Goal: Task Accomplishment & Management: Use online tool/utility

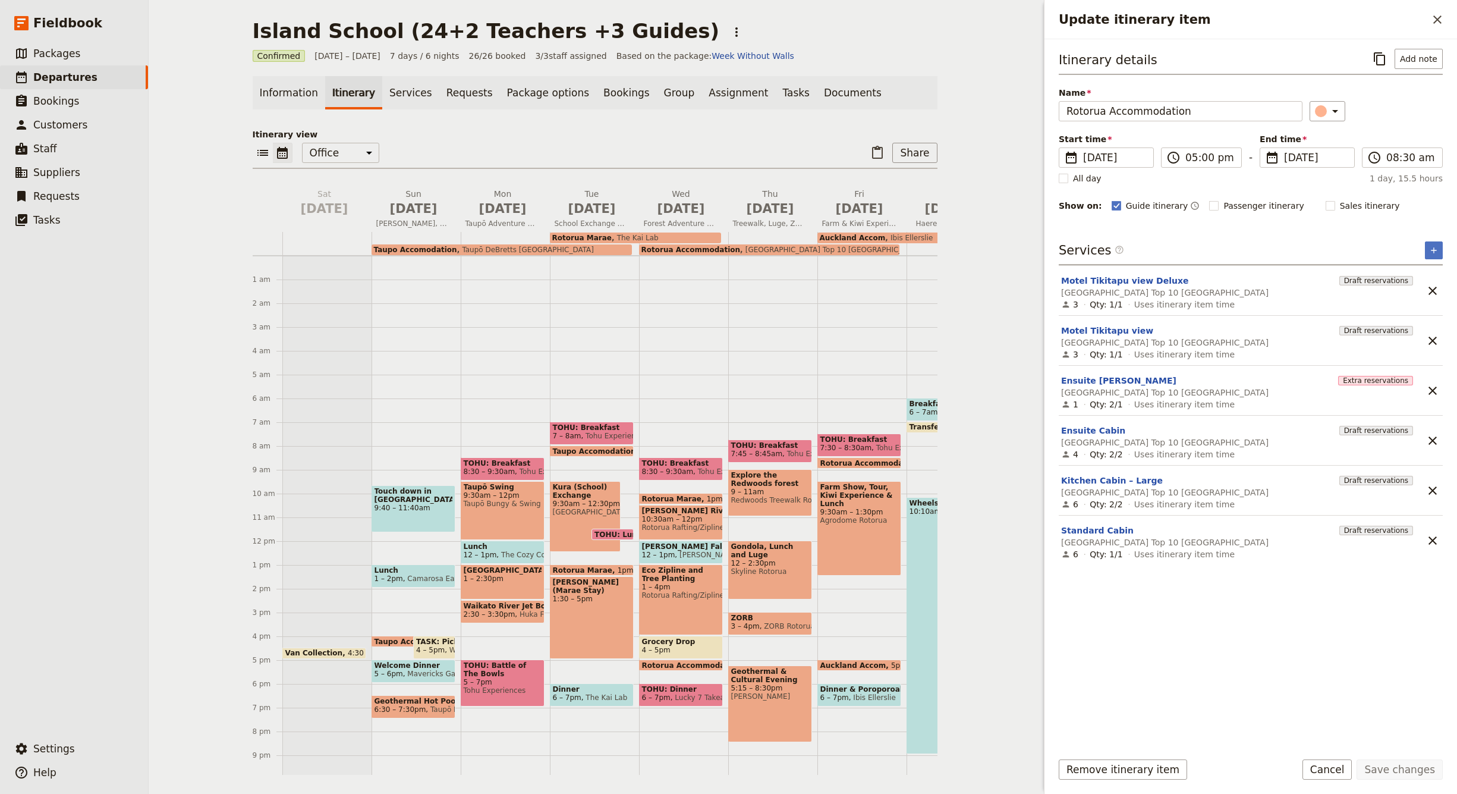
scroll to position [52, 0]
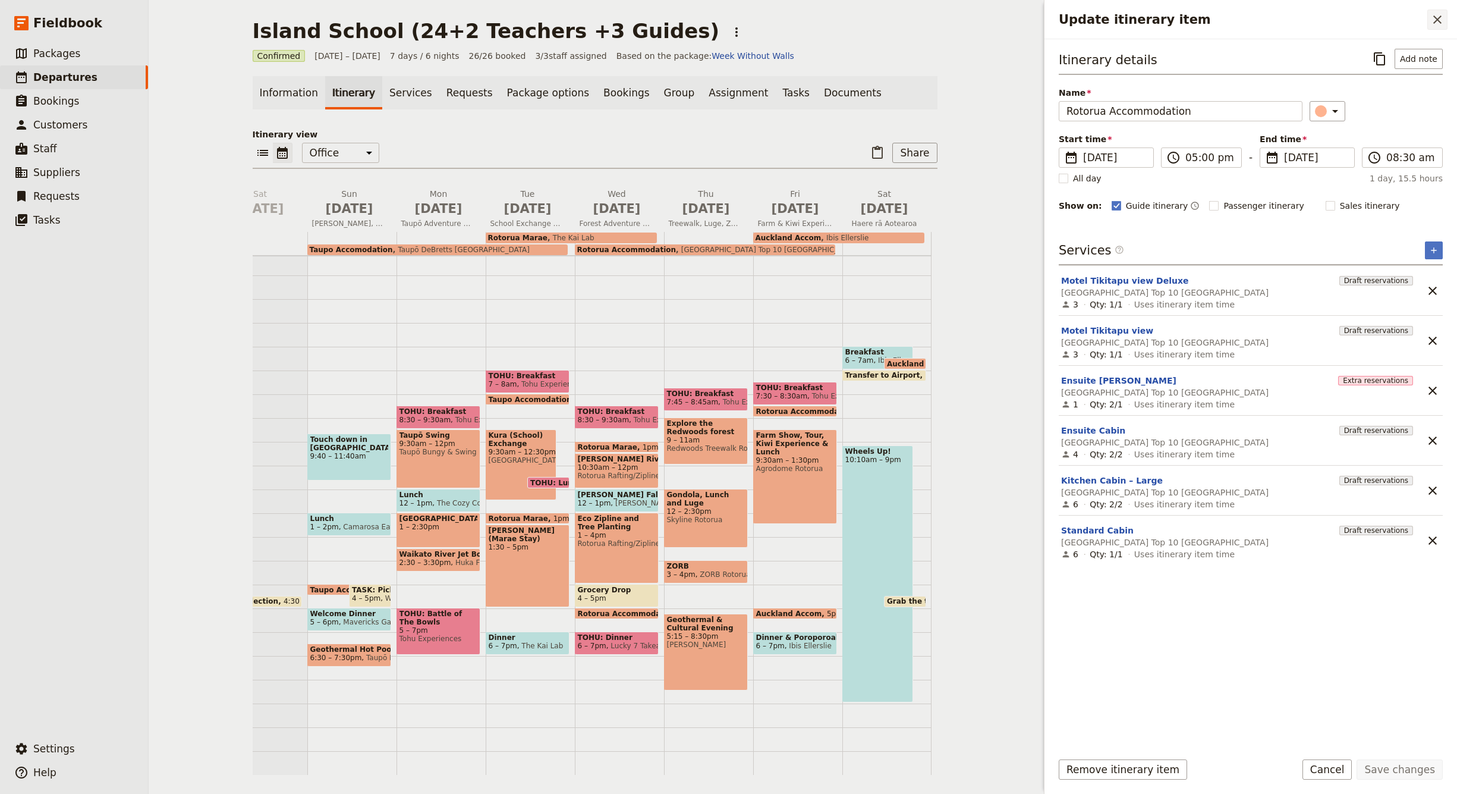
click at [1439, 17] on icon "Close drawer" at bounding box center [1437, 19] width 14 height 14
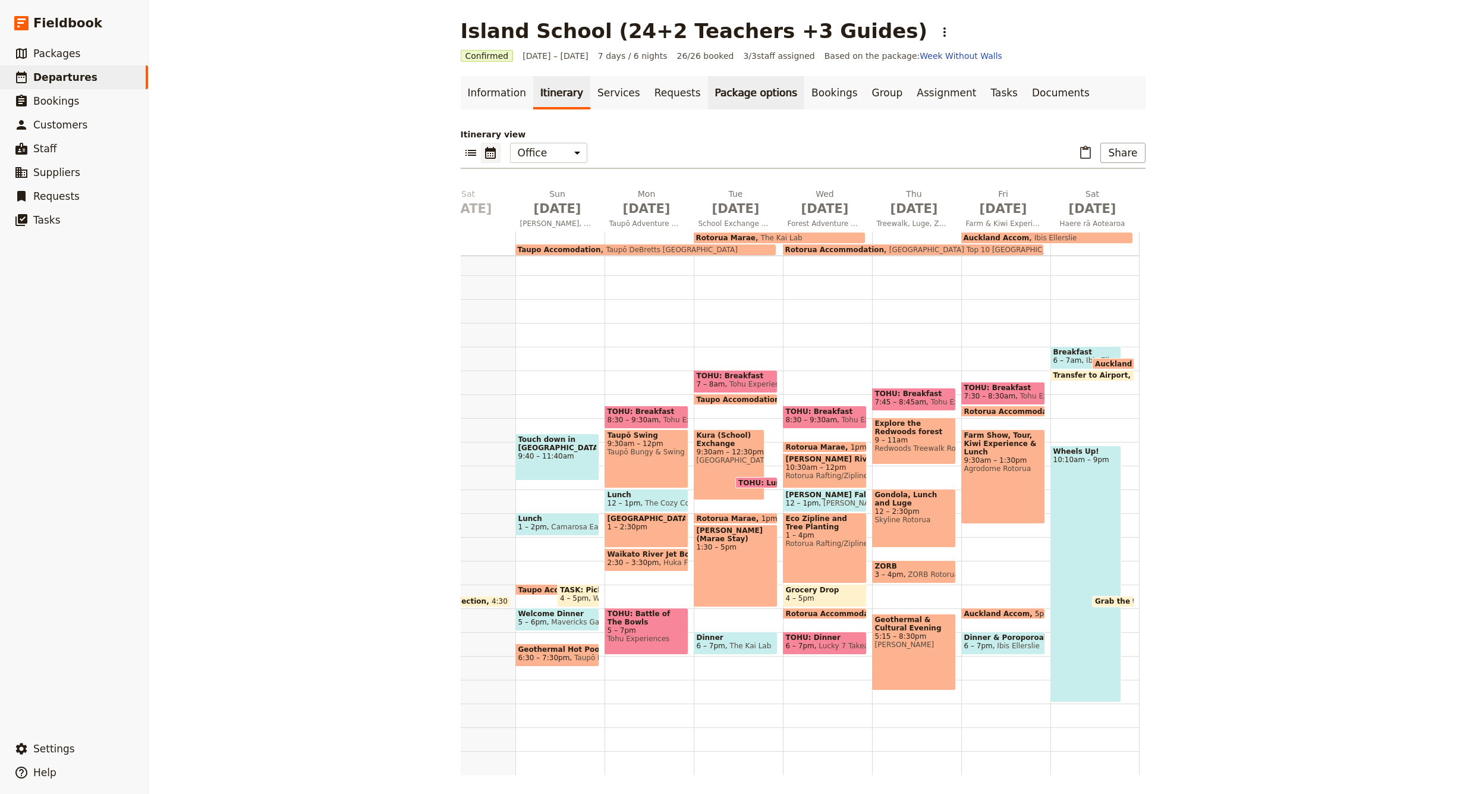
click at [731, 95] on link "Package options" at bounding box center [756, 92] width 96 height 33
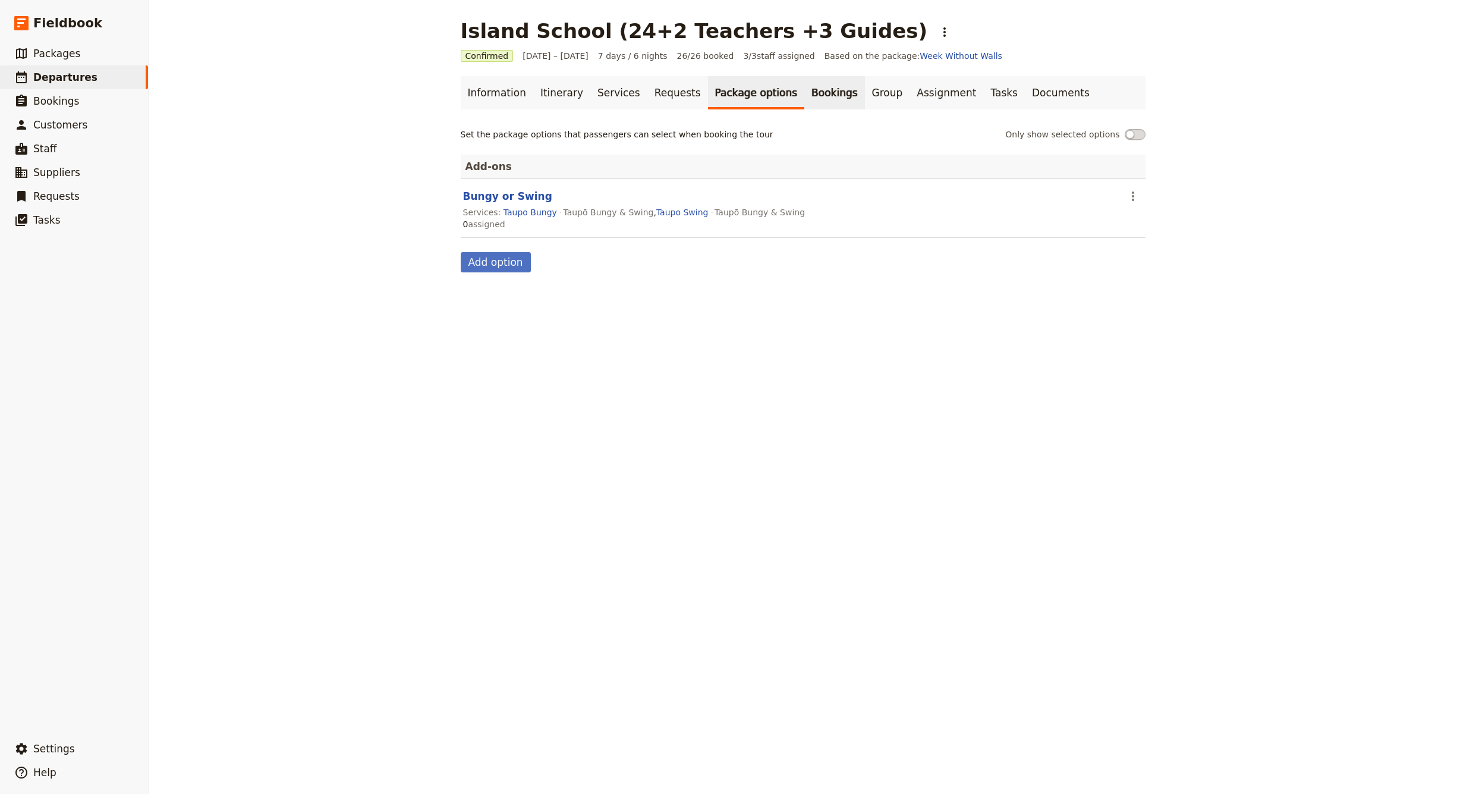
click at [804, 95] on link "Bookings" at bounding box center [834, 92] width 60 height 33
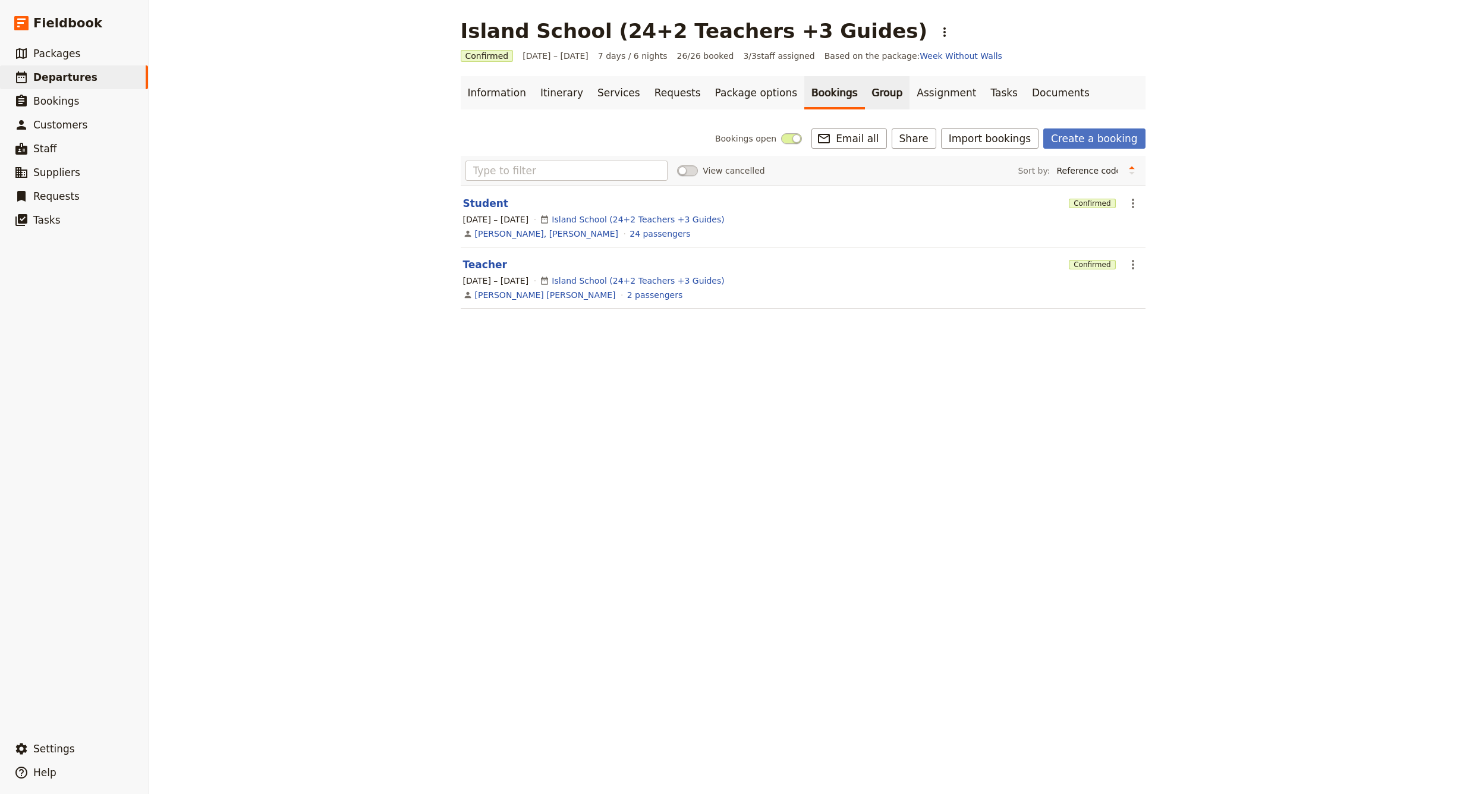
click at [865, 98] on link "Group" at bounding box center [887, 92] width 45 height 33
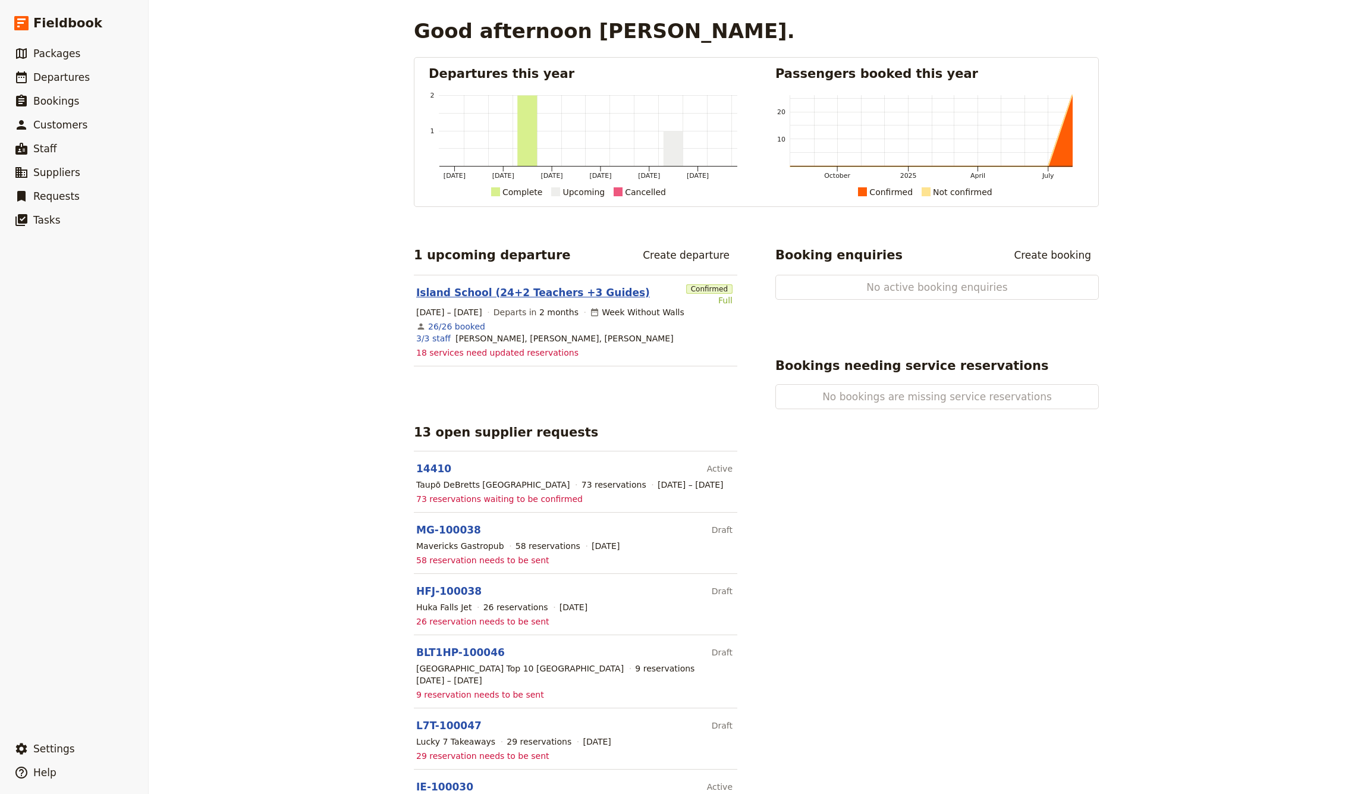
click at [505, 294] on link "Island School (24+2 Teachers +3 Guides)" at bounding box center [533, 292] width 234 height 14
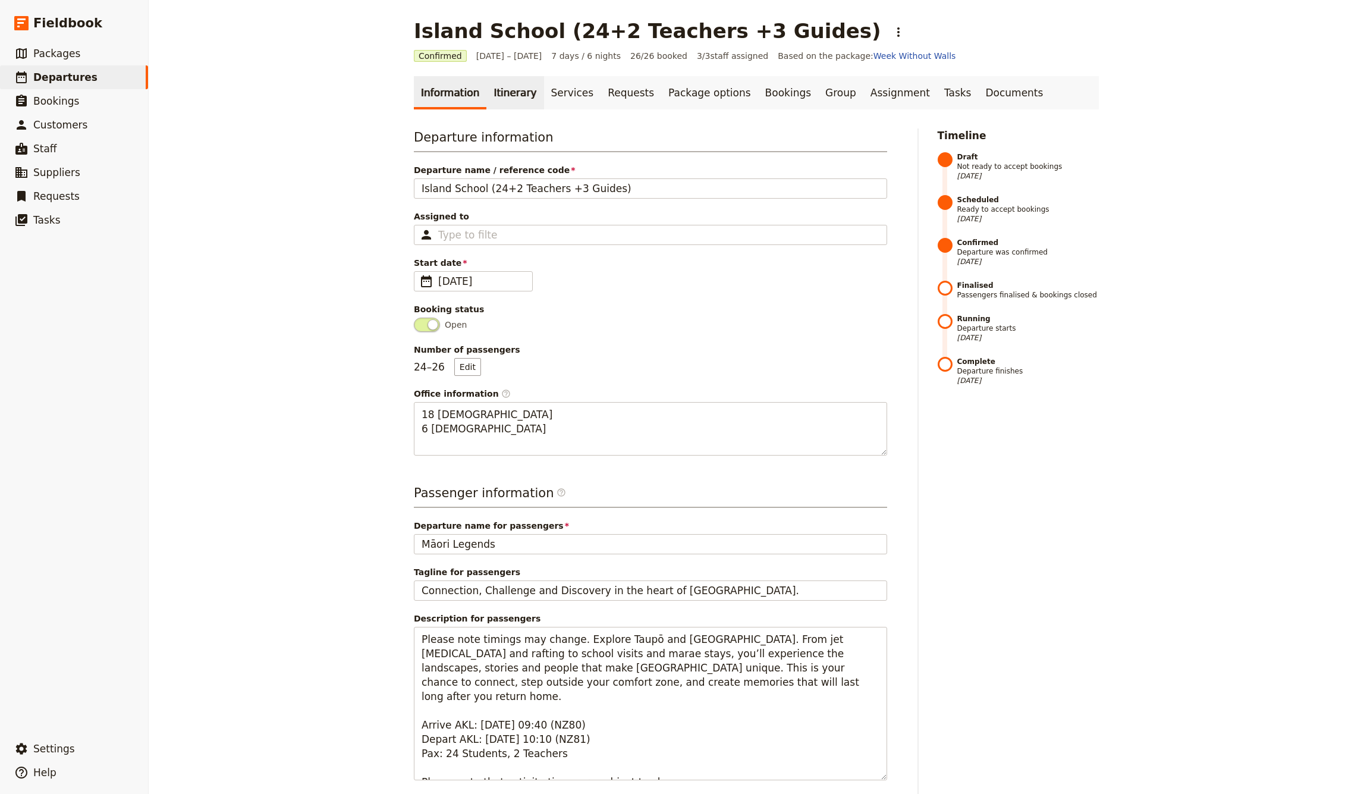
click at [506, 93] on link "Itinerary" at bounding box center [514, 92] width 57 height 33
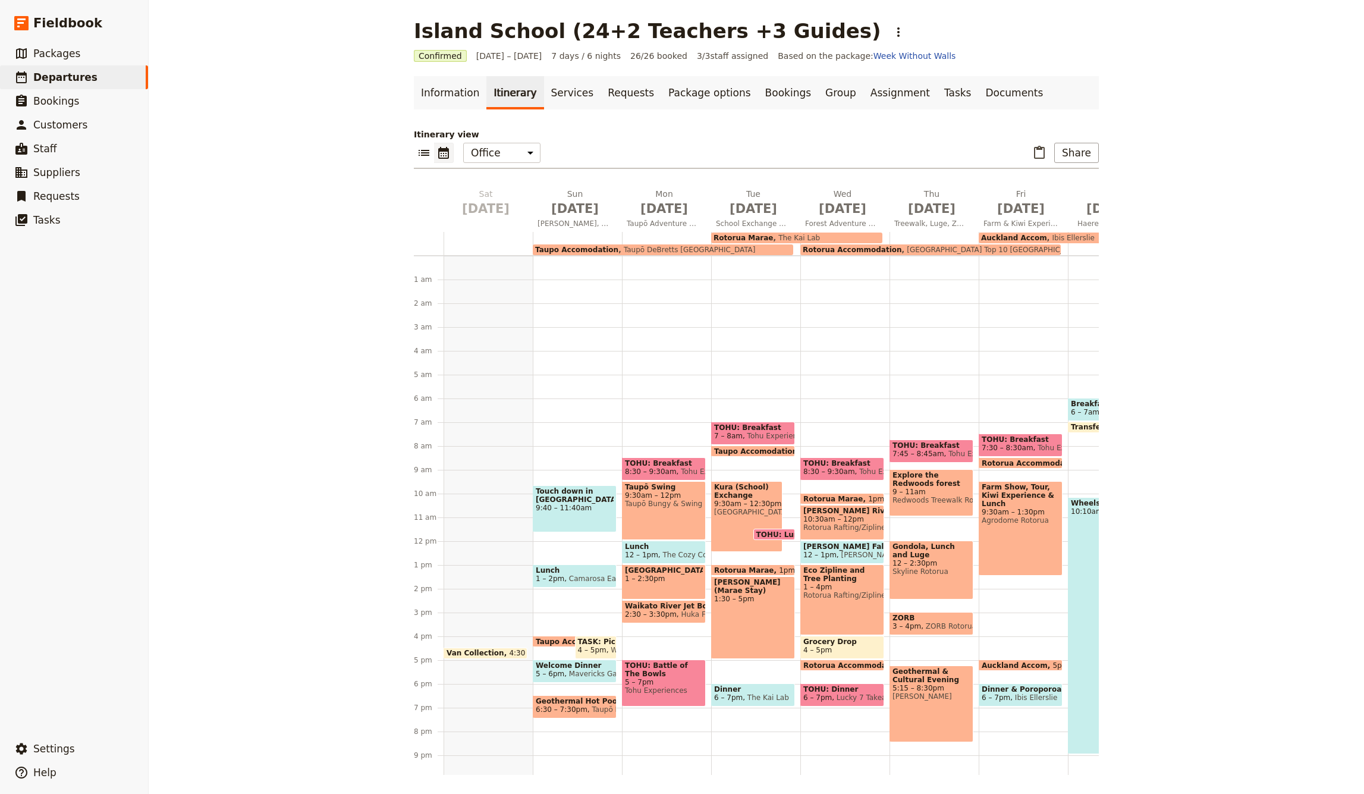
scroll to position [52, 0]
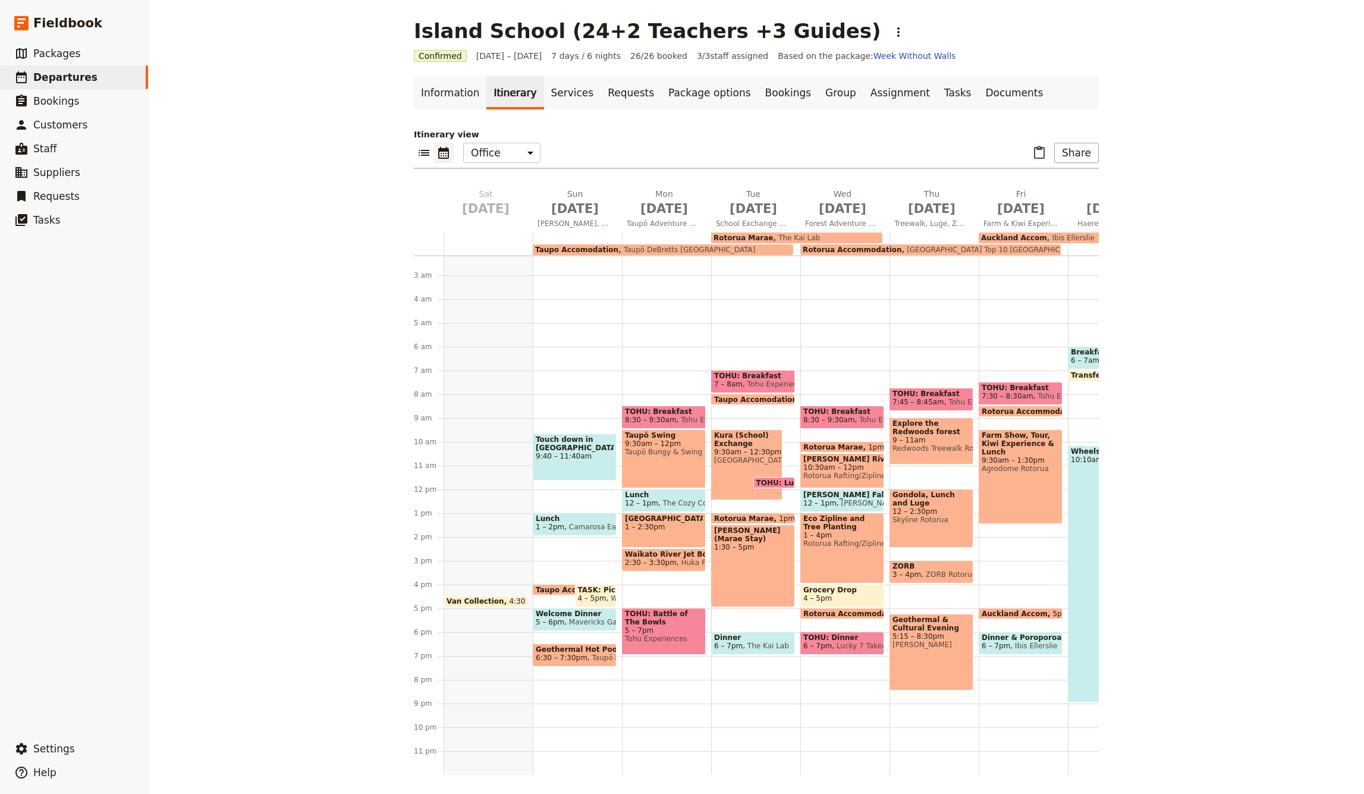
click at [657, 250] on span "Taupō DeBretts [GEOGRAPHIC_DATA]" at bounding box center [686, 250] width 137 height 8
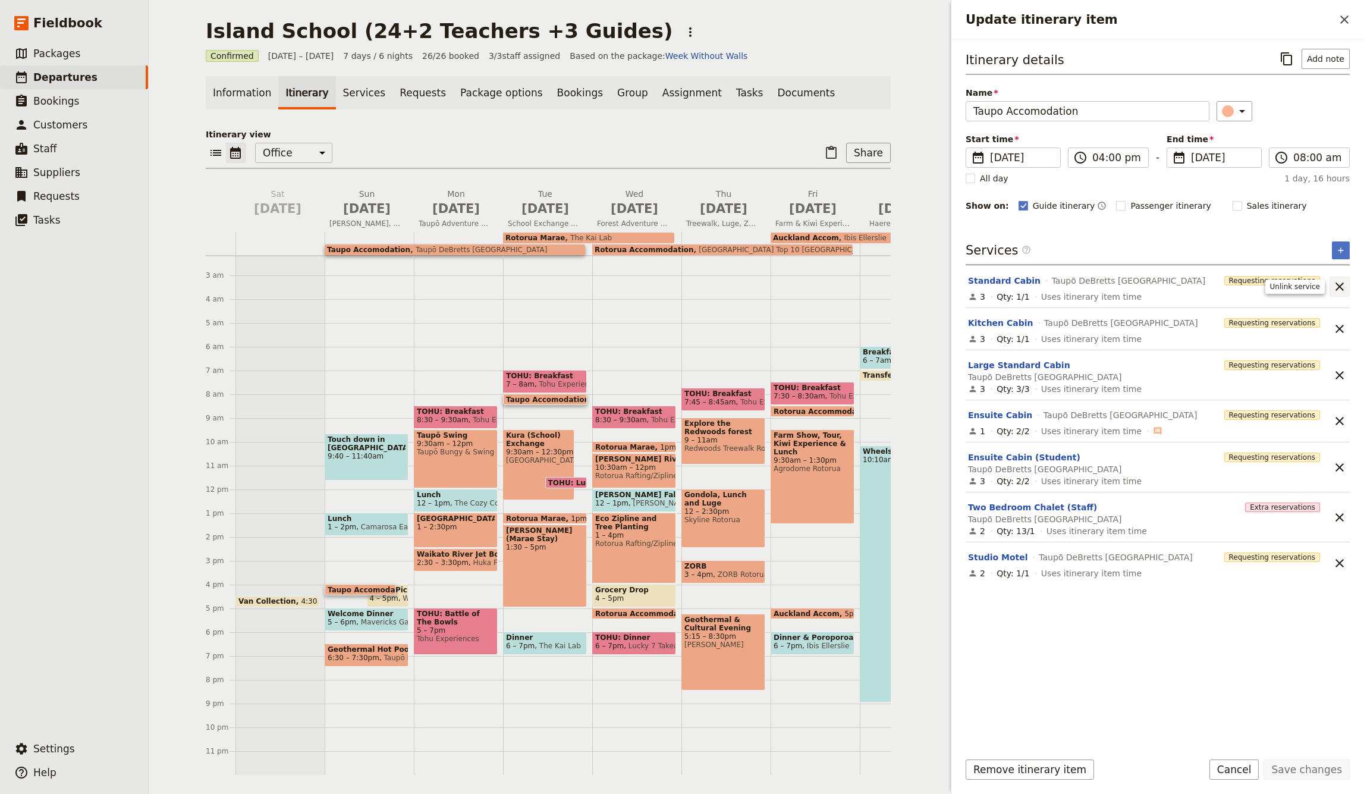
click at [1339, 285] on icon "Unlink service" at bounding box center [1339, 286] width 14 height 14
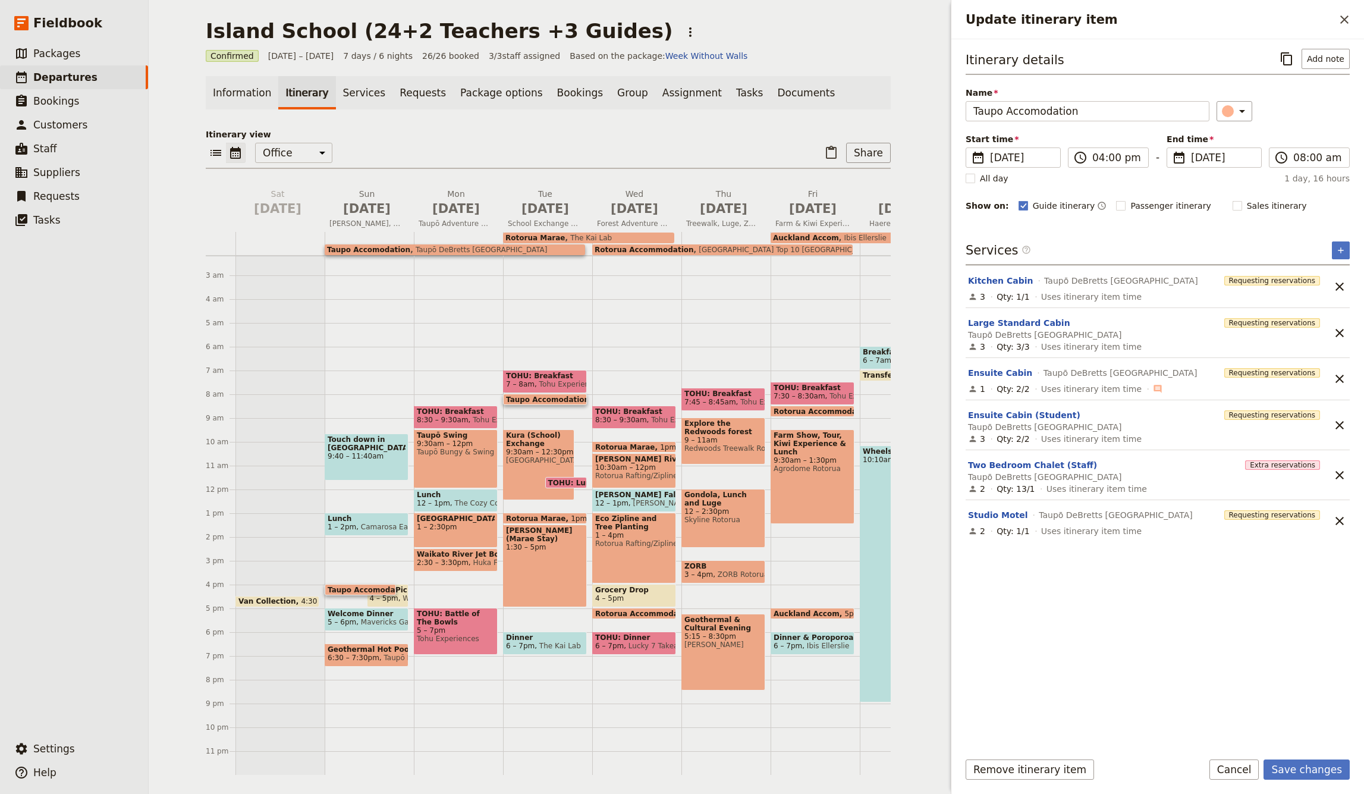
click at [1339, 285] on icon "Unlink service" at bounding box center [1339, 286] width 14 height 14
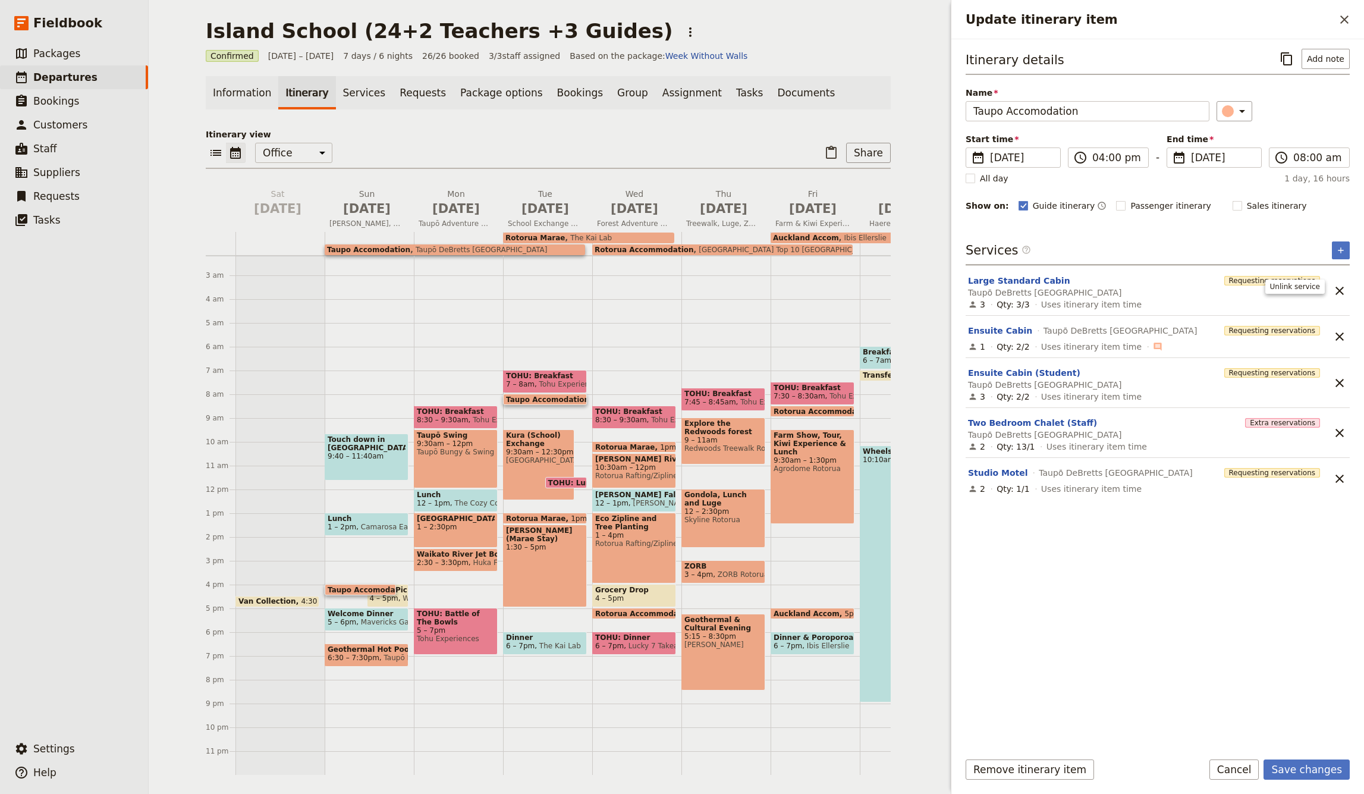
click at [1339, 285] on icon "Unlink service" at bounding box center [1339, 291] width 14 height 14
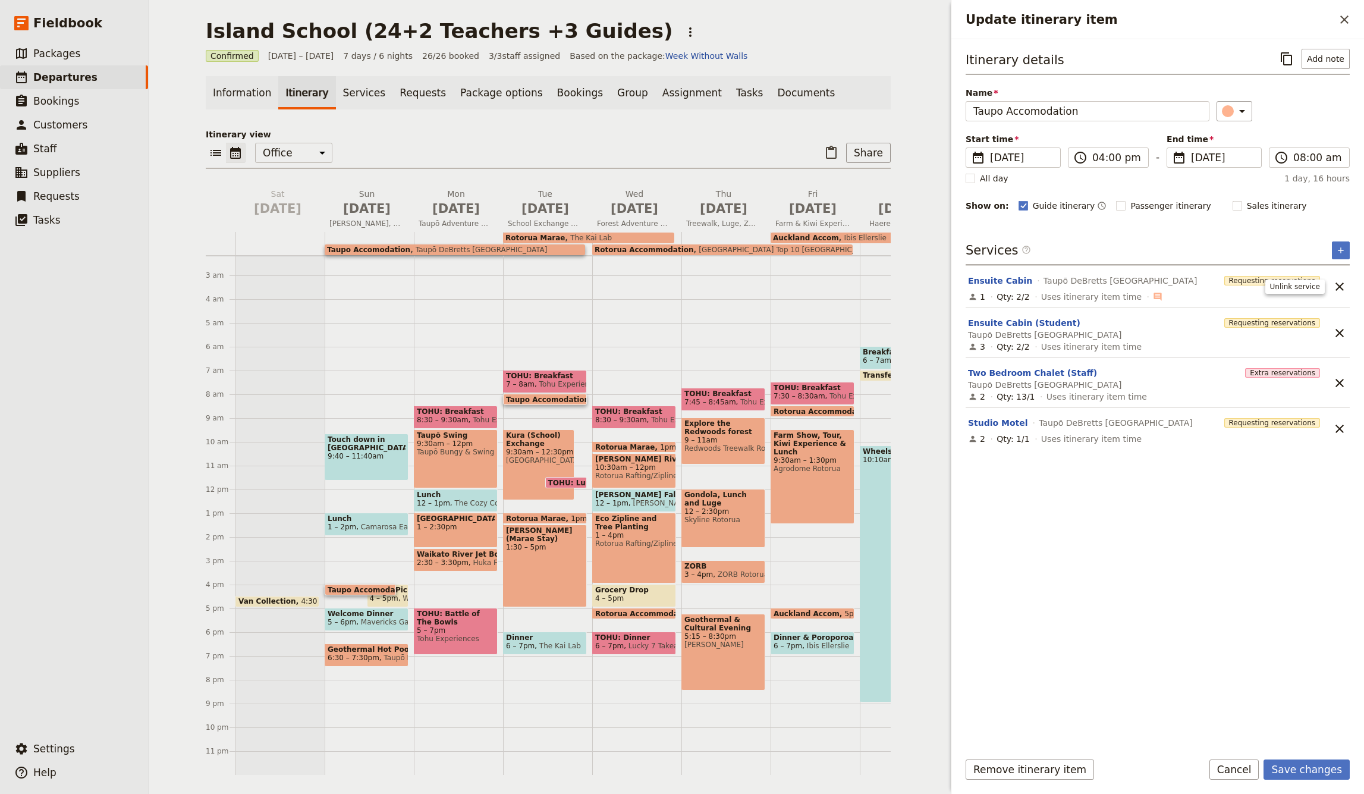
click at [1339, 285] on icon "Unlink service" at bounding box center [1339, 286] width 14 height 14
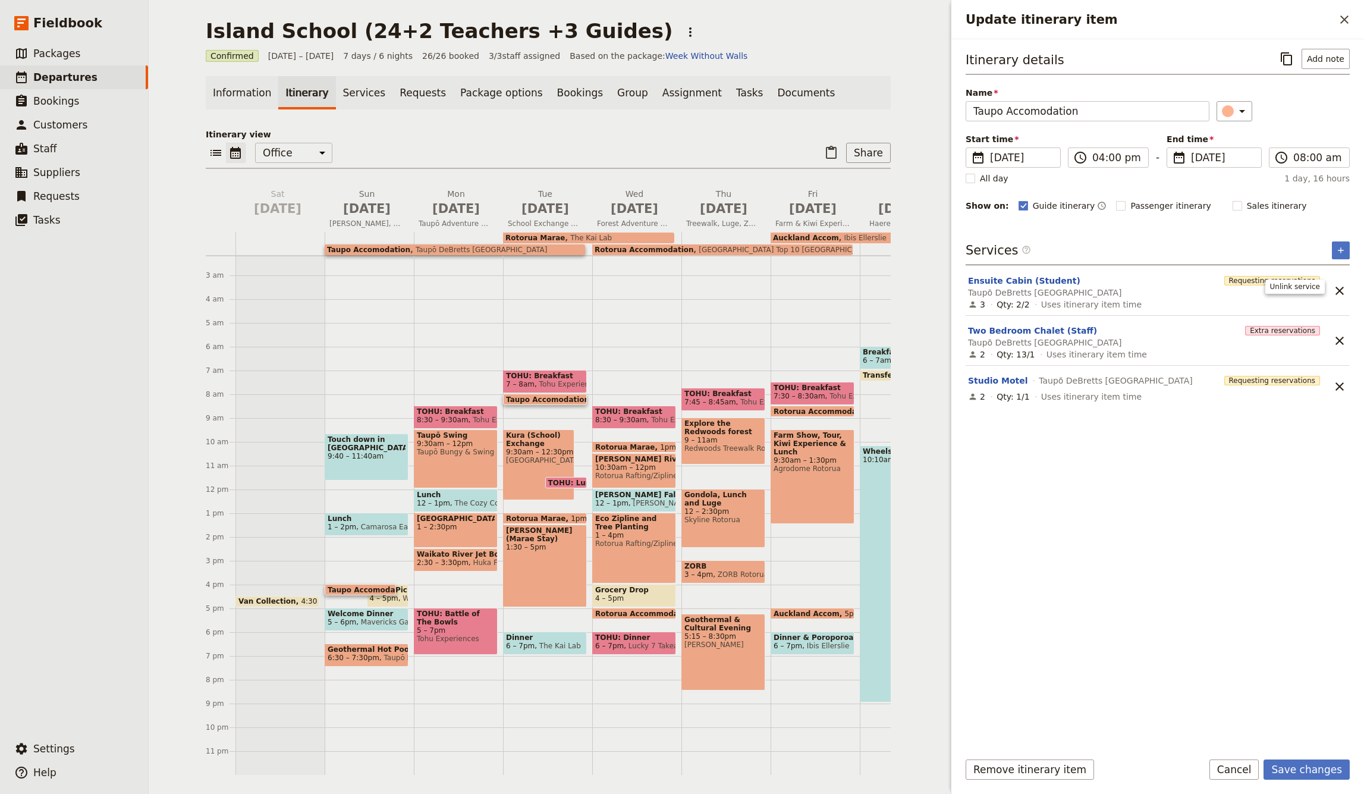
click at [1339, 285] on icon "Unlink service" at bounding box center [1339, 291] width 14 height 14
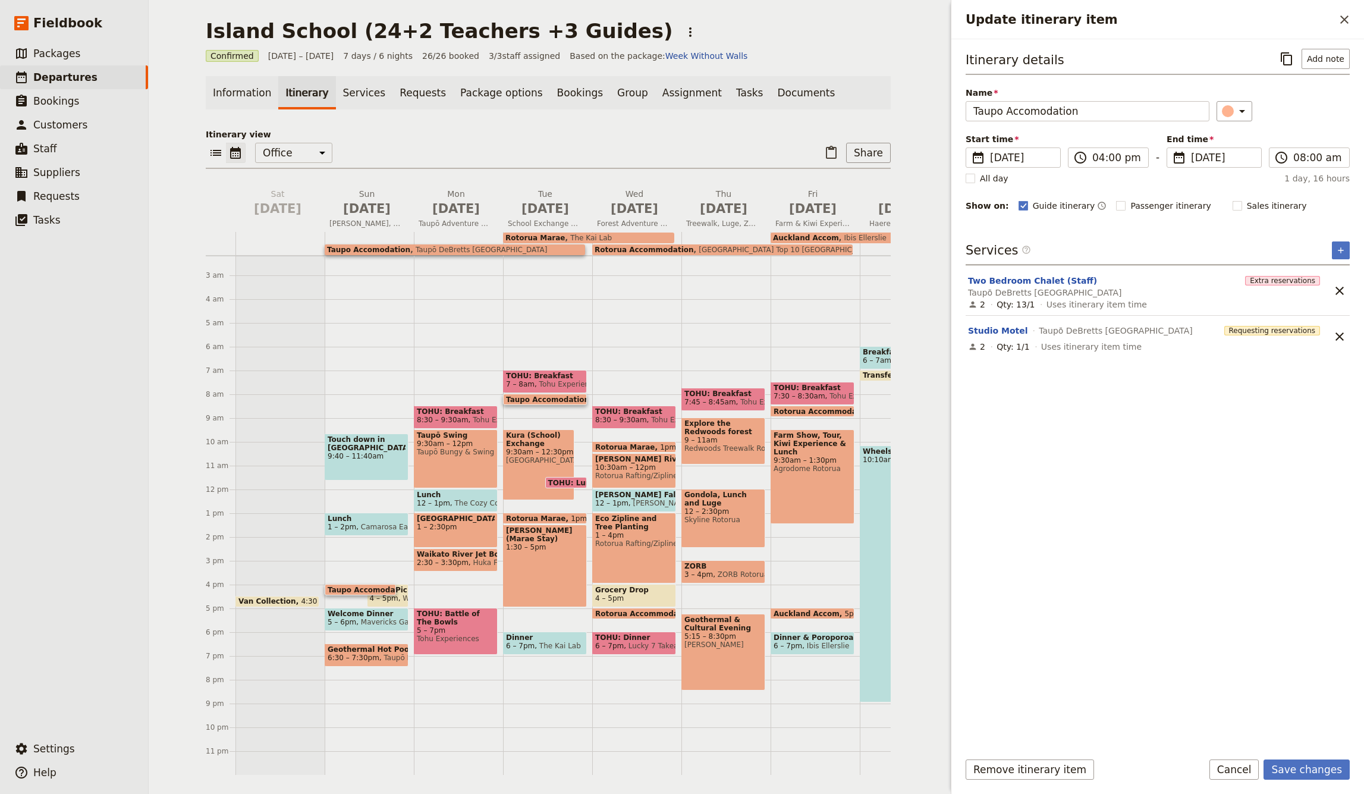
click at [1339, 285] on icon "Unlink service" at bounding box center [1339, 291] width 14 height 14
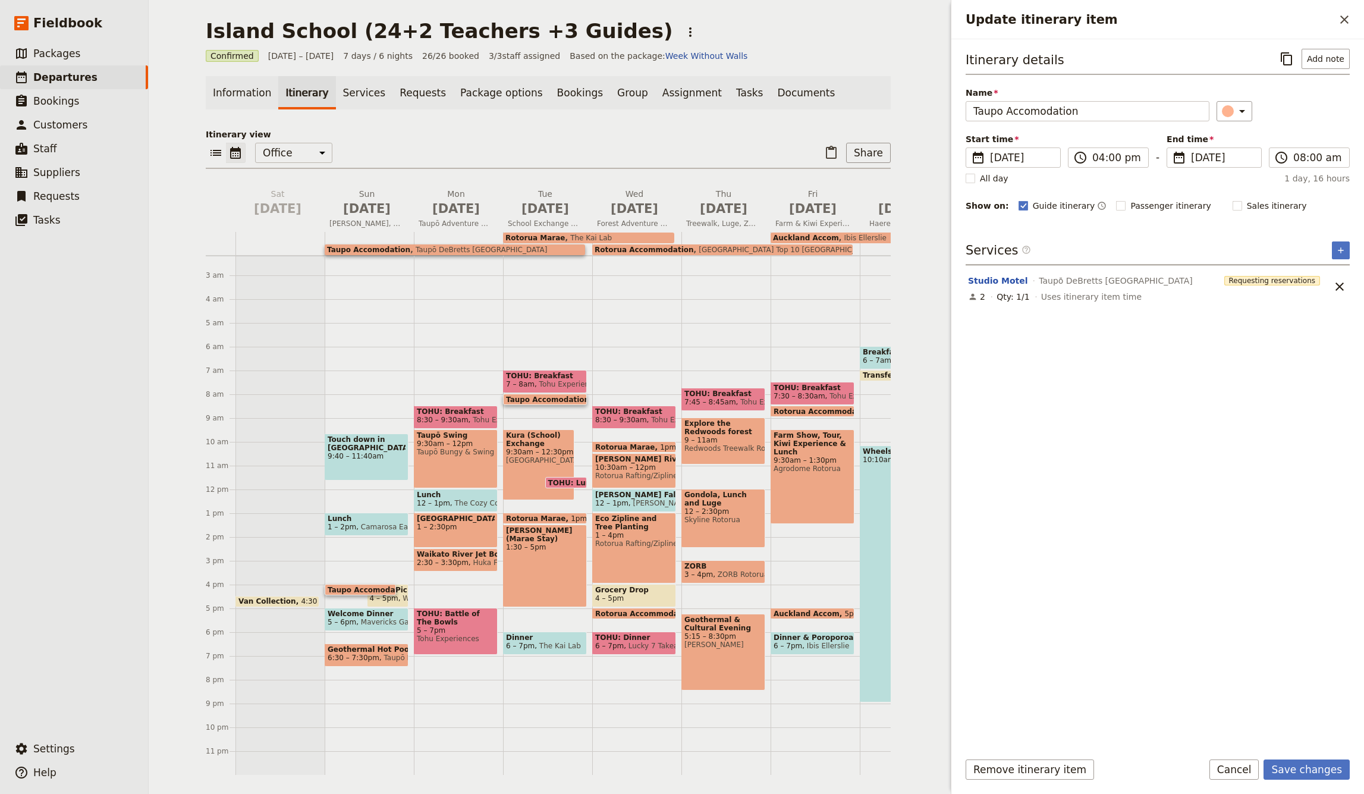
click at [1339, 285] on icon "Unlink service" at bounding box center [1339, 286] width 14 height 14
click at [1341, 251] on icon "Add service inclusion" at bounding box center [1341, 251] width 10 height 10
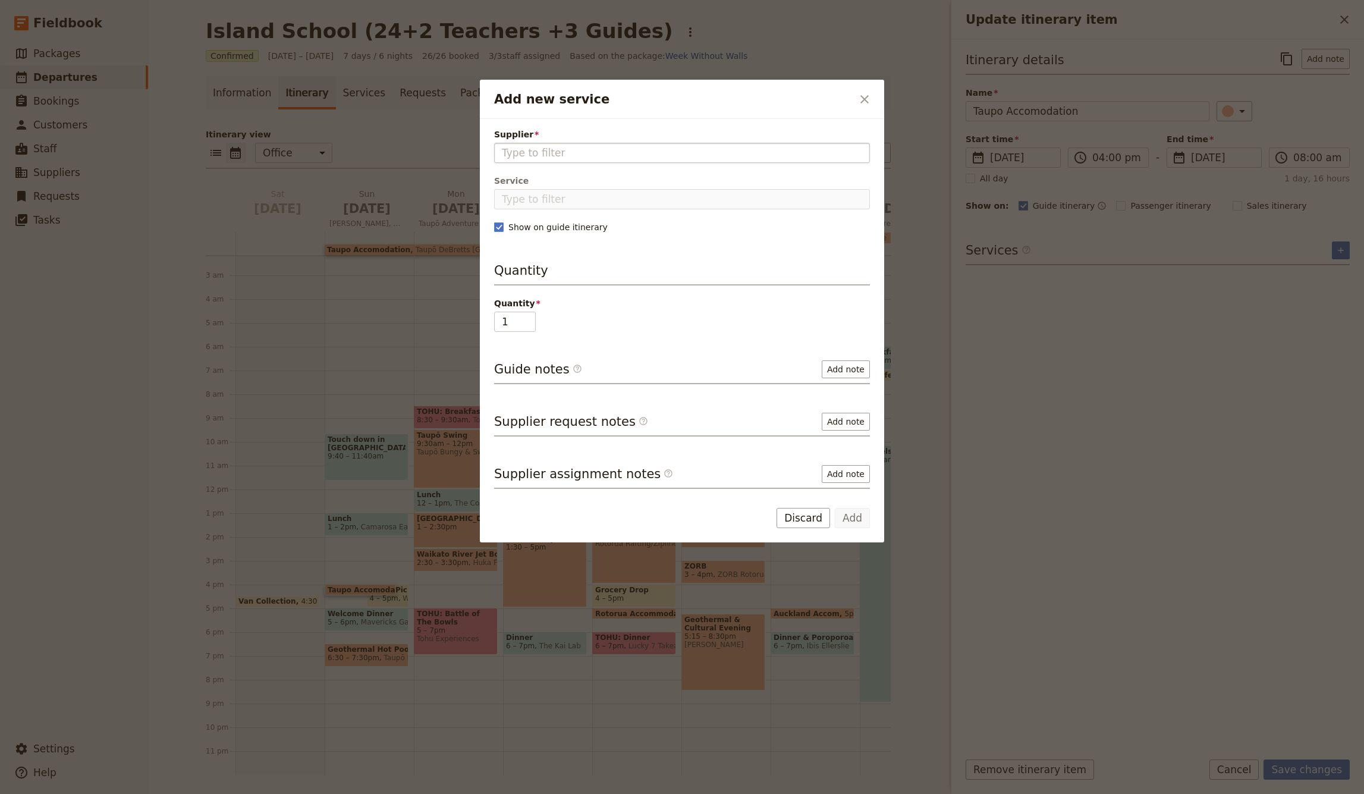
click at [517, 151] on input "Supplier" at bounding box center [682, 153] width 360 height 14
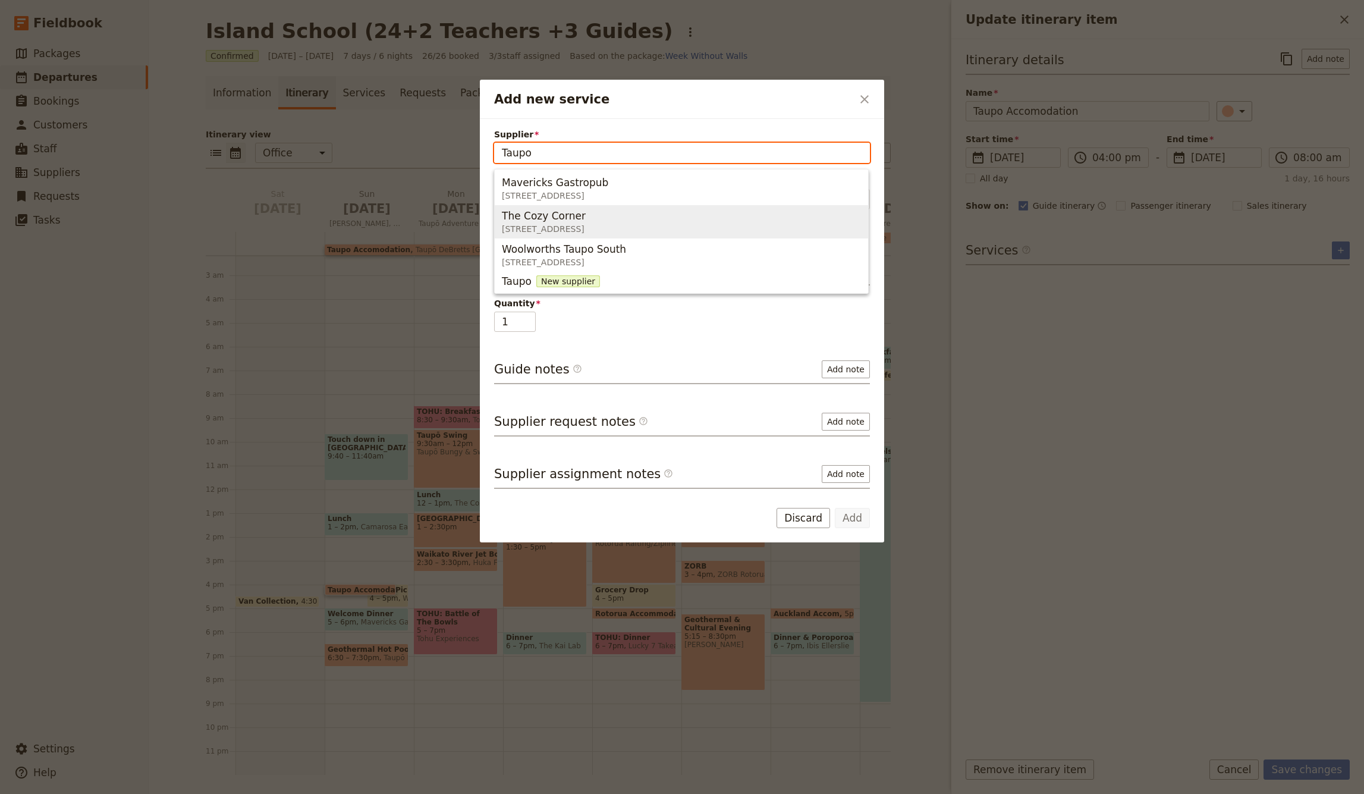
drag, startPoint x: 536, startPoint y: 151, endPoint x: 493, endPoint y: 151, distance: 43.4
click at [493, 151] on div "Supplier Taupo Service Show on guide itinerary Quantity Quantity 1 Guide notes …" at bounding box center [682, 304] width 404 height 371
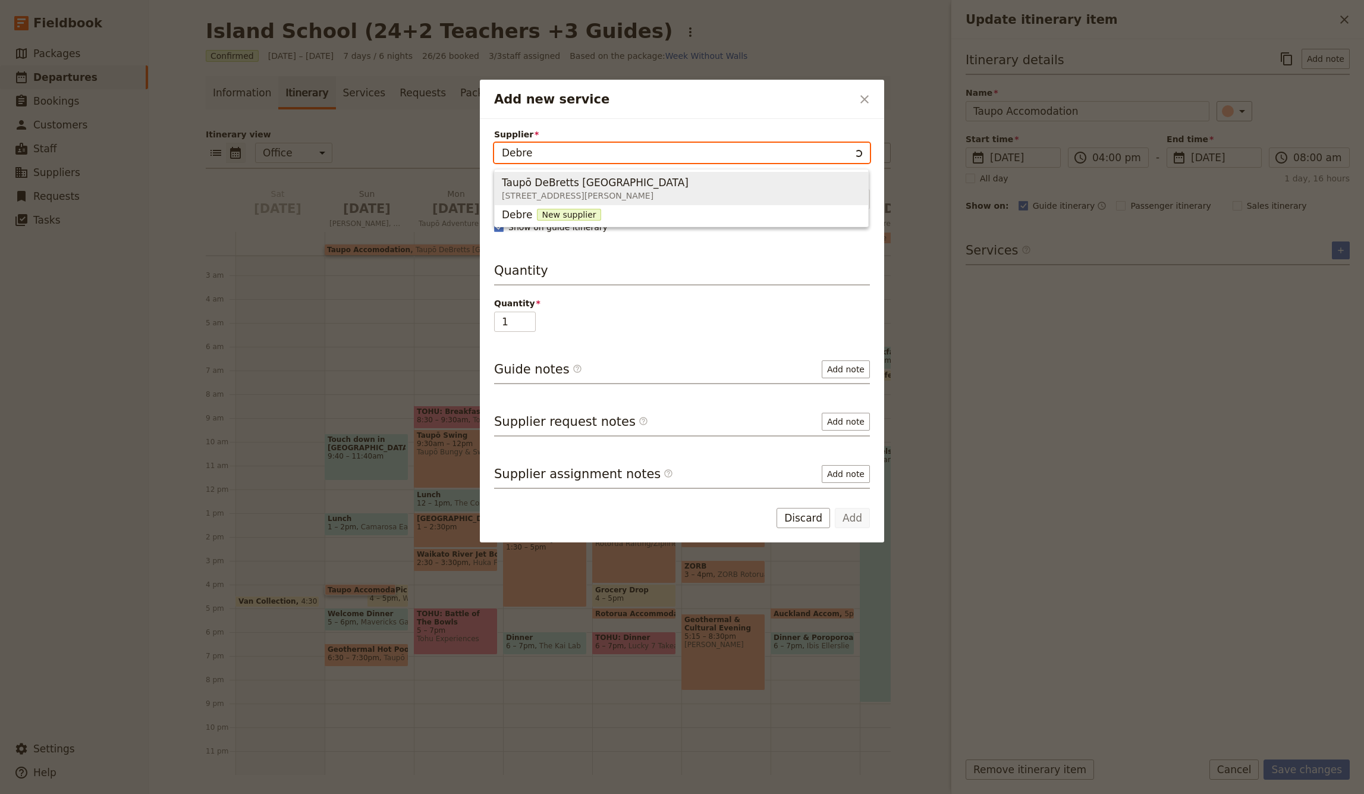
type input "Debret"
click at [530, 186] on span "Taupō DeBretts [GEOGRAPHIC_DATA]" at bounding box center [595, 182] width 187 height 14
type input "Taupō DeBretts [GEOGRAPHIC_DATA]"
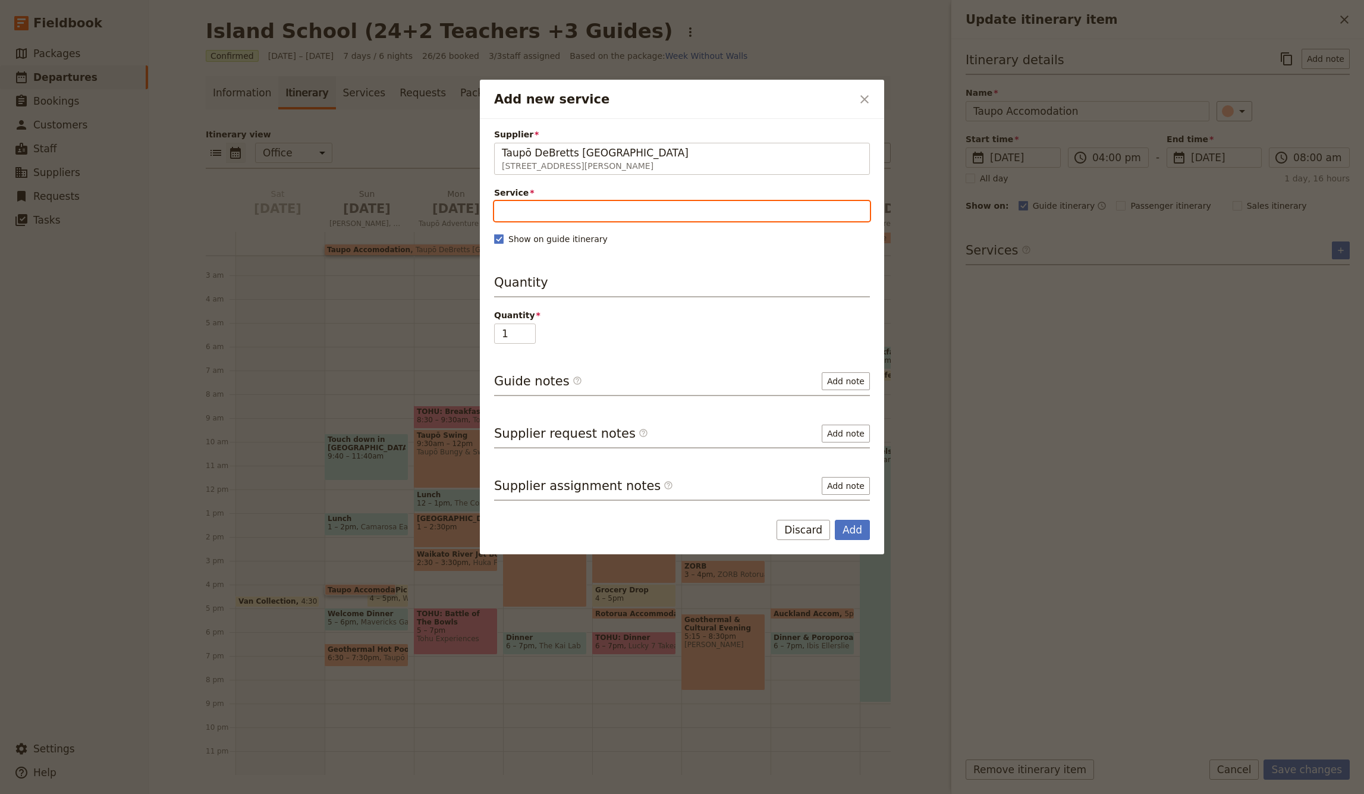
click at [533, 206] on input "Service" at bounding box center [682, 211] width 376 height 20
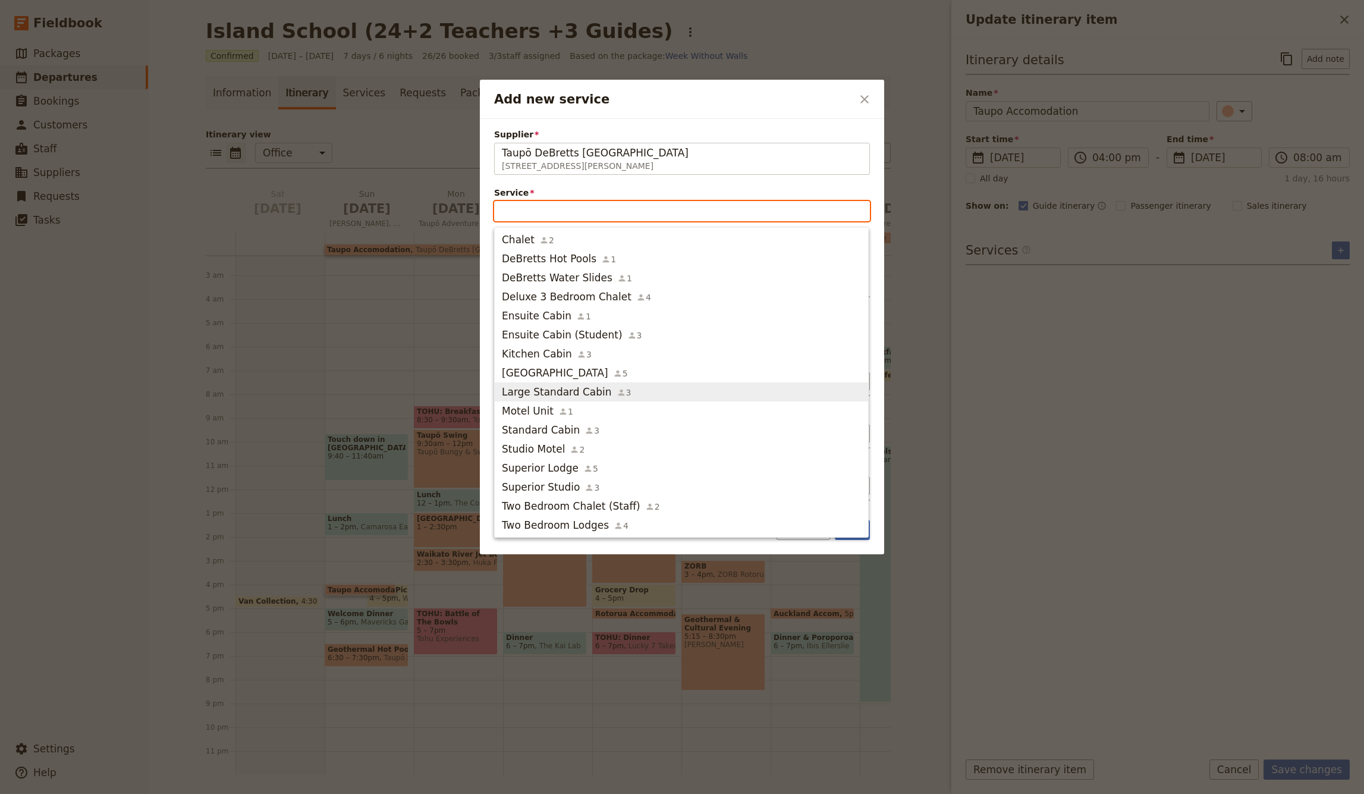
click at [528, 210] on input "Service" at bounding box center [682, 211] width 376 height 20
click at [536, 212] on input "Service" at bounding box center [682, 211] width 376 height 20
click at [515, 212] on input "Service" at bounding box center [682, 211] width 376 height 20
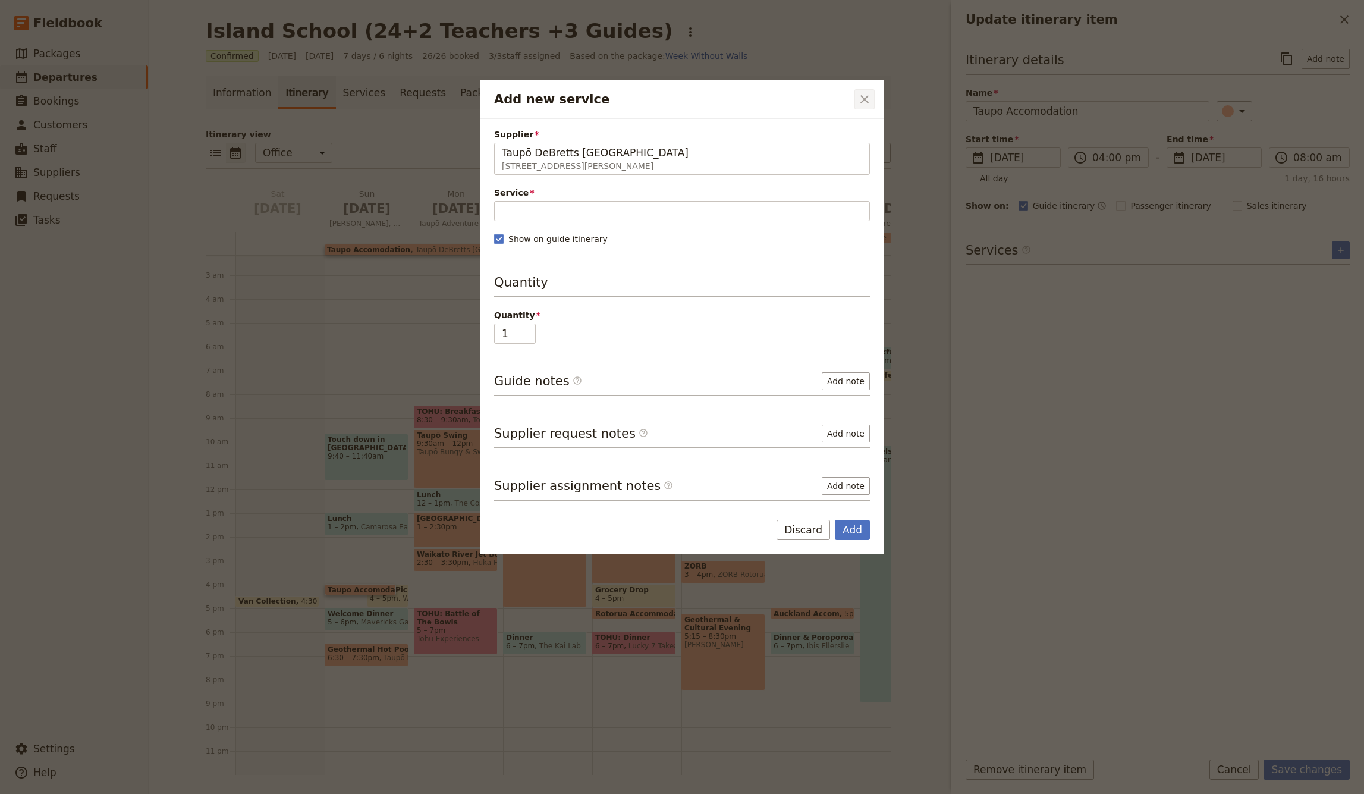
click at [866, 96] on icon "Close dialog" at bounding box center [864, 99] width 14 height 14
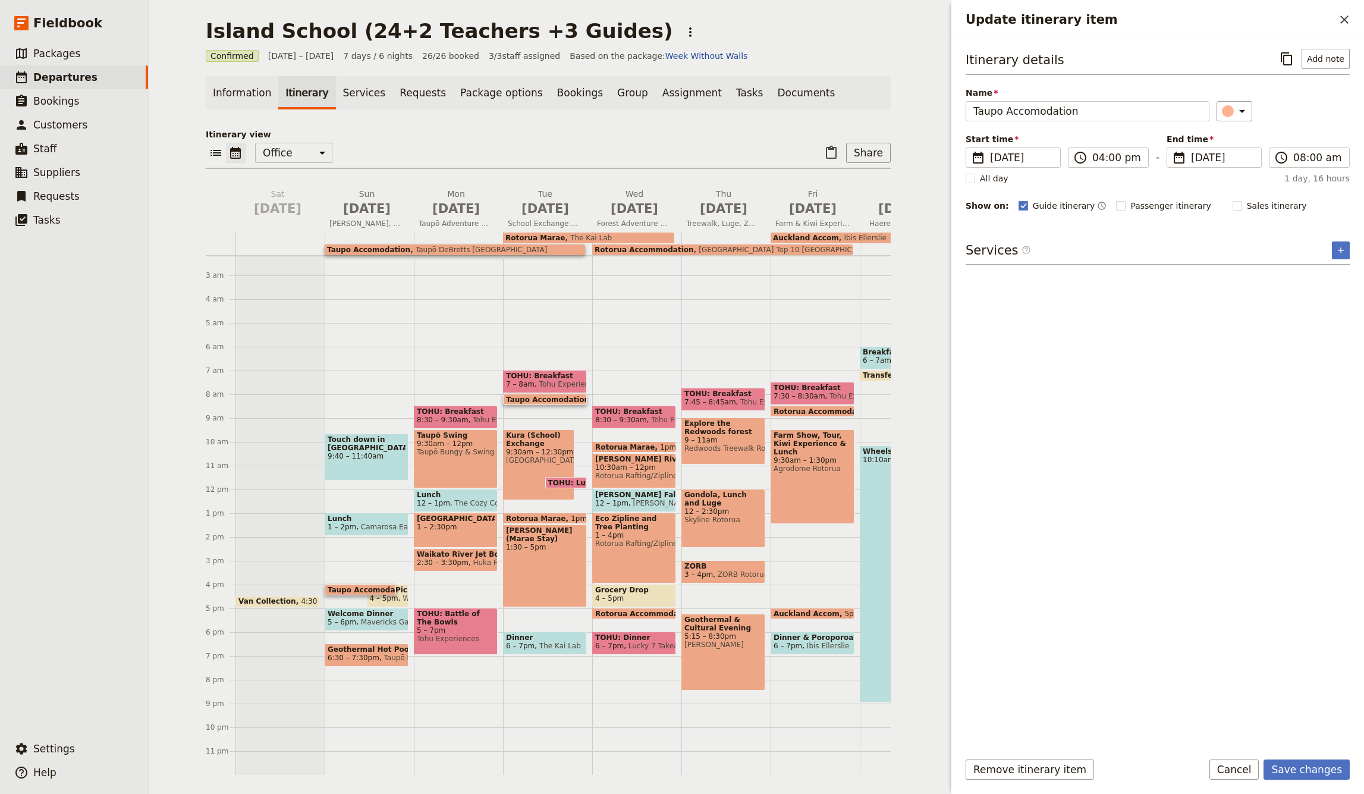
scroll to position [0, 0]
